Goal: Transaction & Acquisition: Purchase product/service

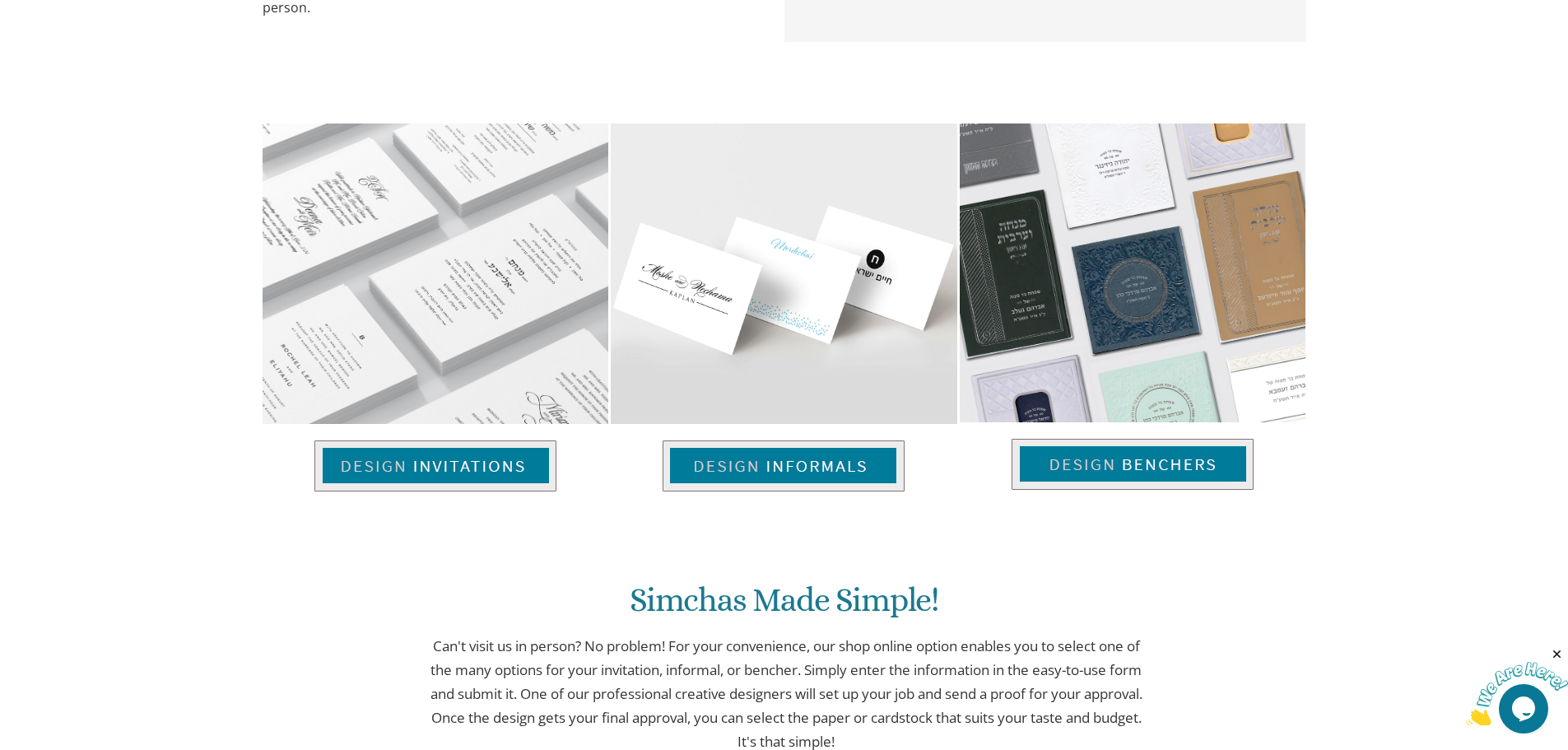
scroll to position [1043, 0]
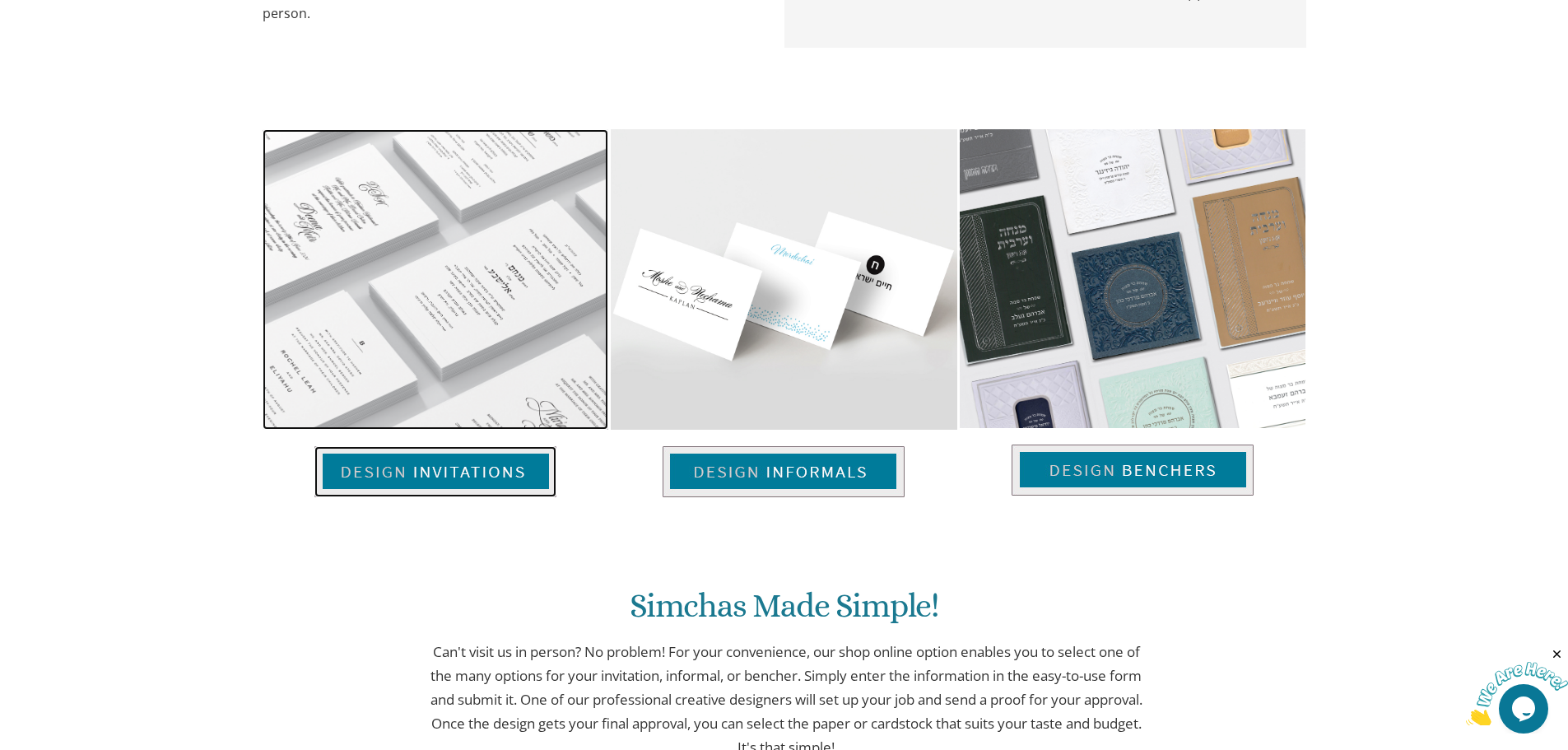
click at [487, 475] on img at bounding box center [436, 472] width 242 height 51
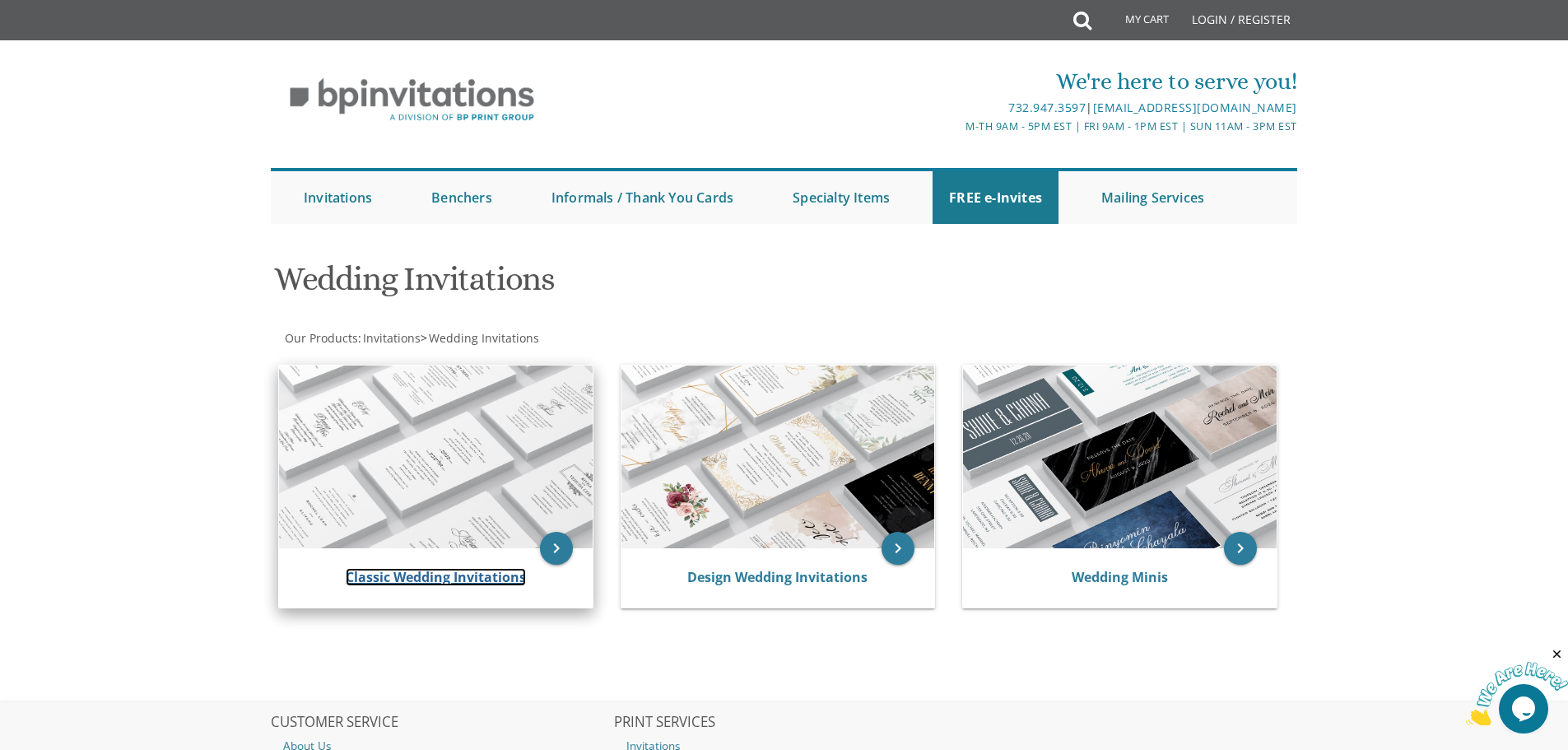
click at [443, 573] on link "Classic Wedding Invitations" at bounding box center [435, 577] width 180 height 18
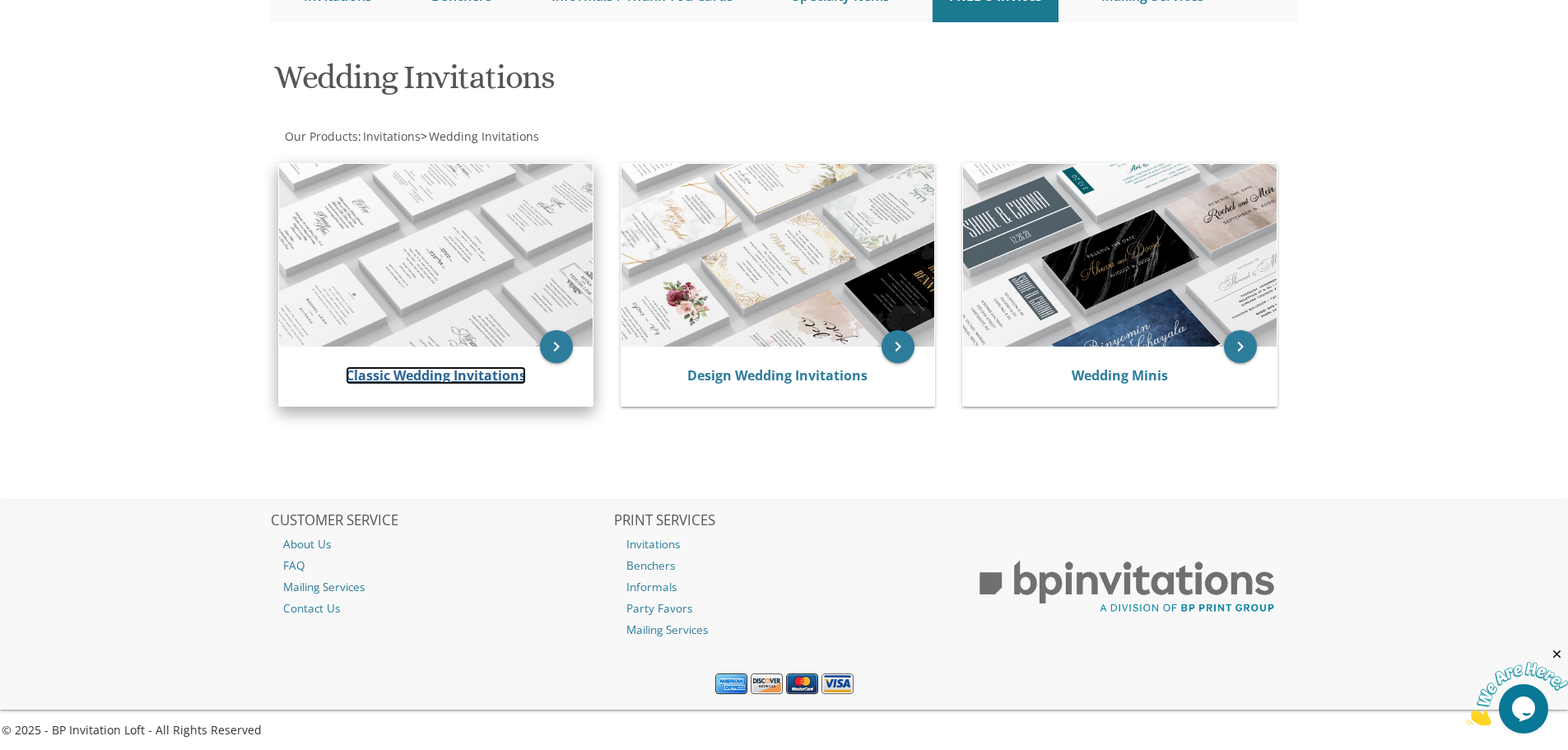
scroll to position [206, 0]
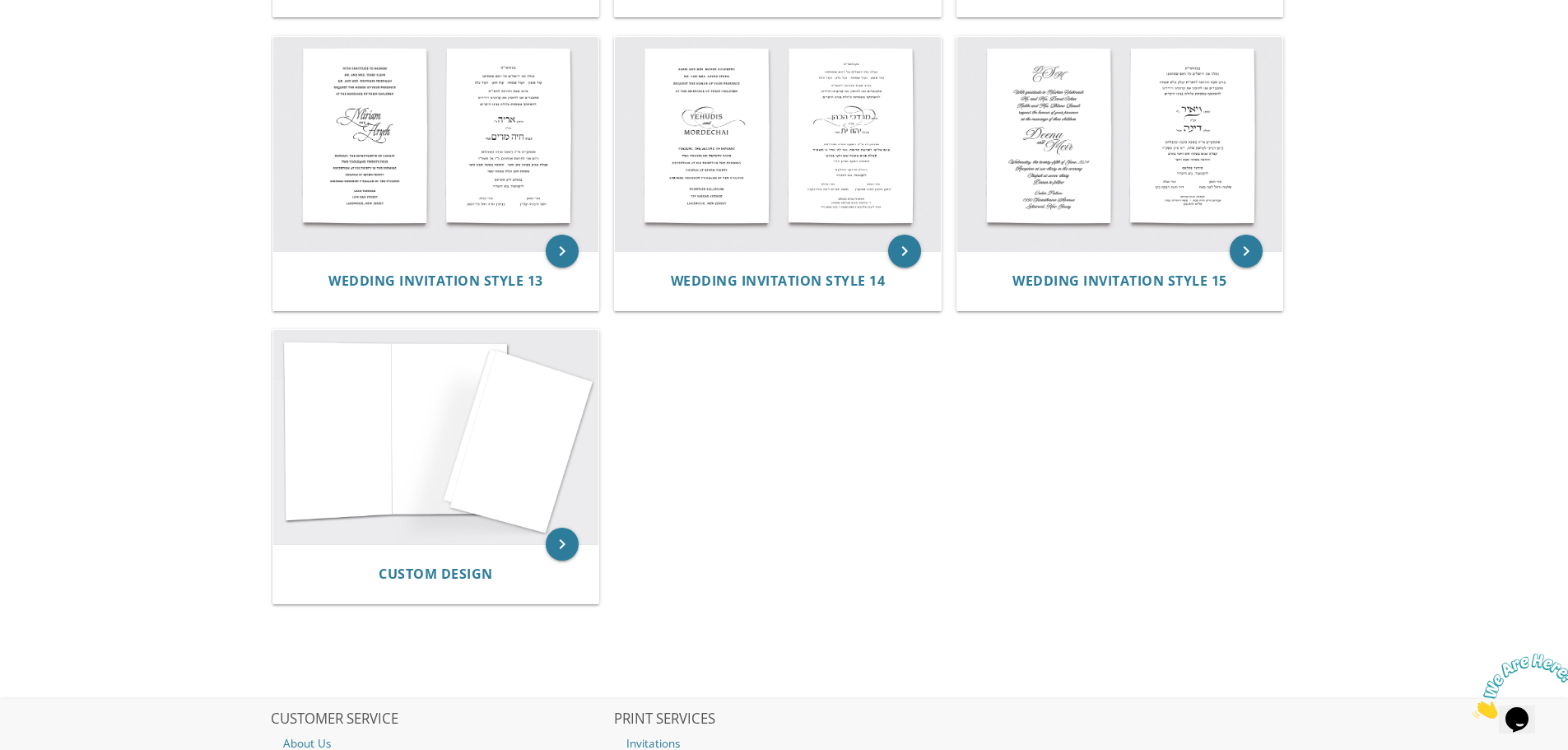
scroll to position [1482, 0]
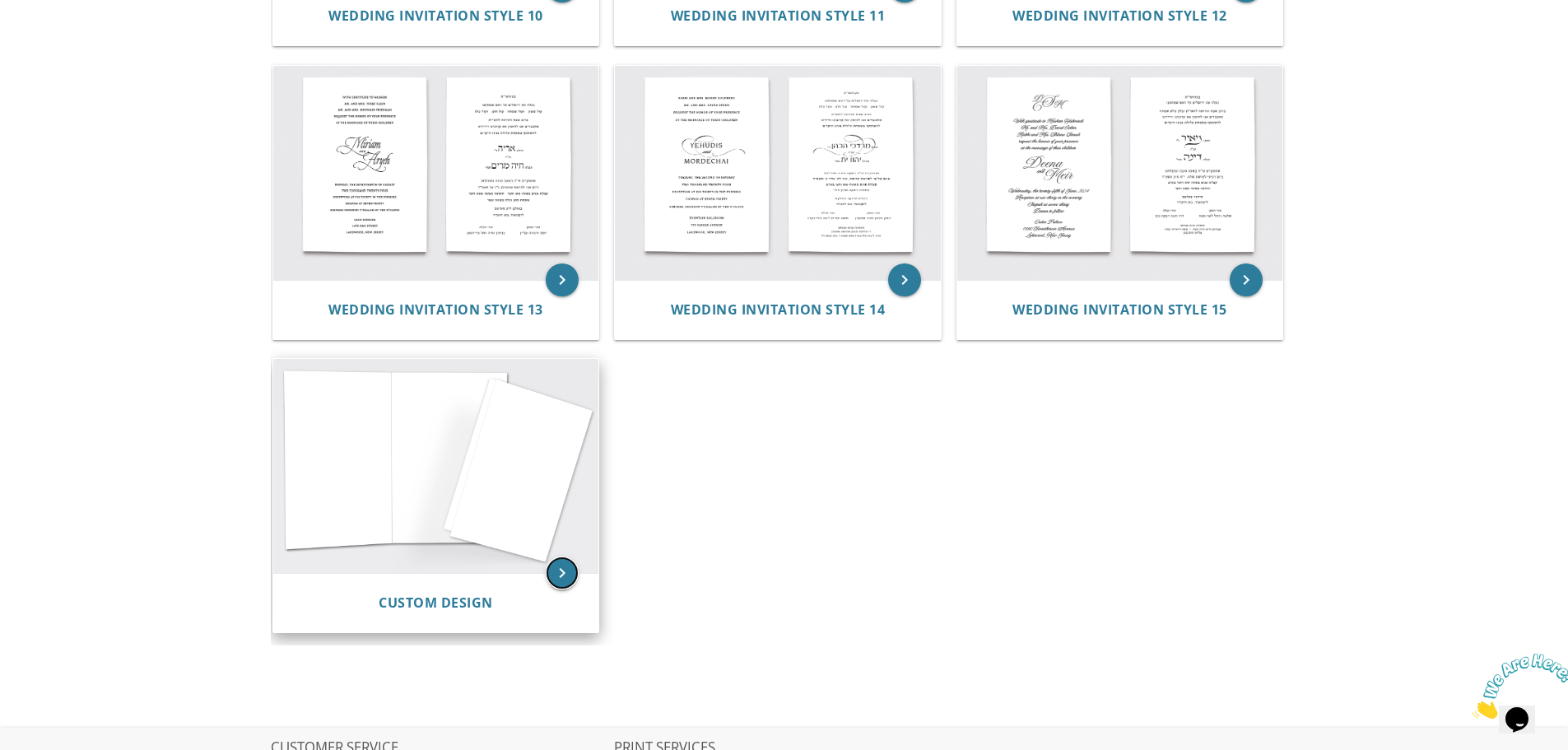
click at [552, 575] on icon "keyboard_arrow_right" at bounding box center [562, 573] width 33 height 33
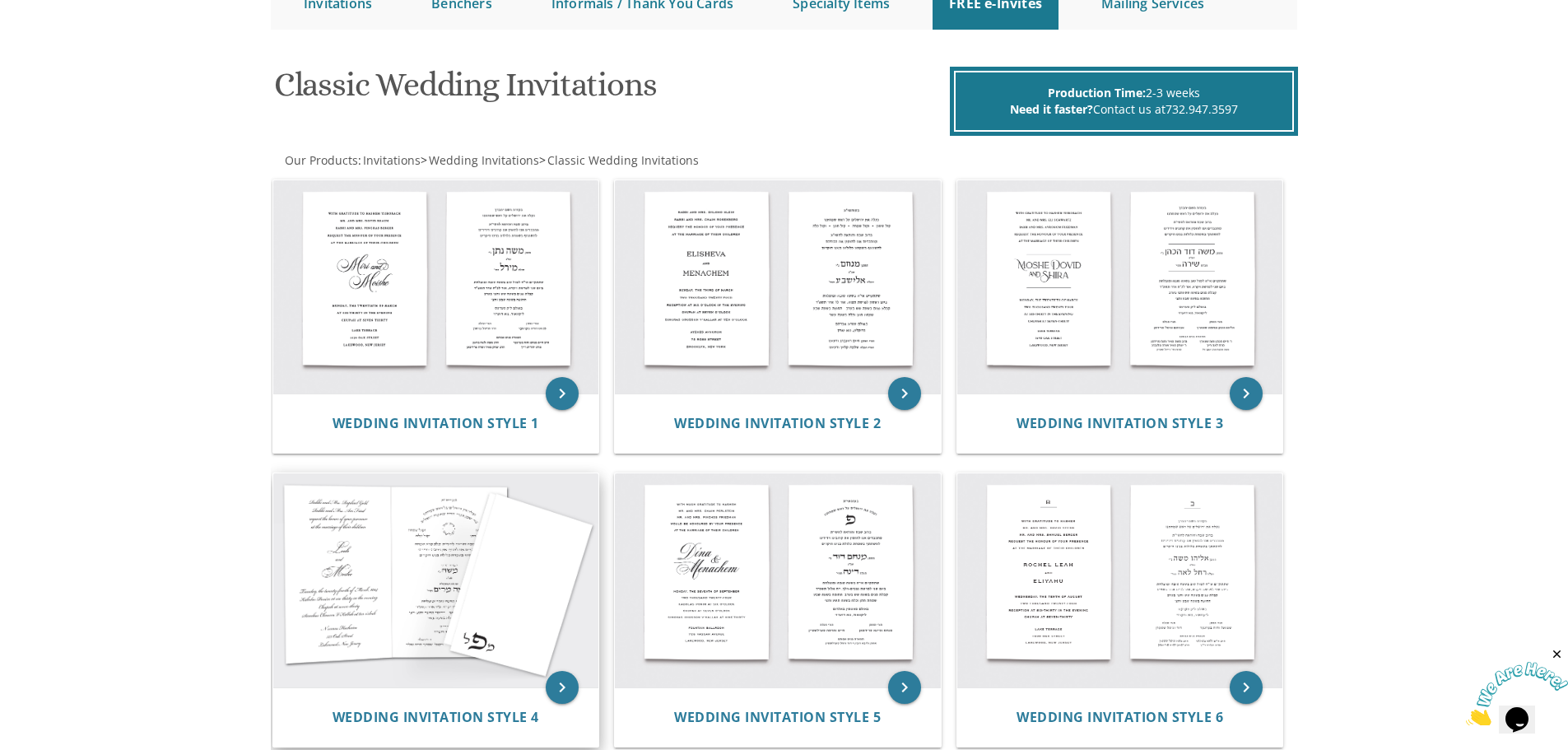
scroll to position [165, 0]
